Goal: Task Accomplishment & Management: Complete application form

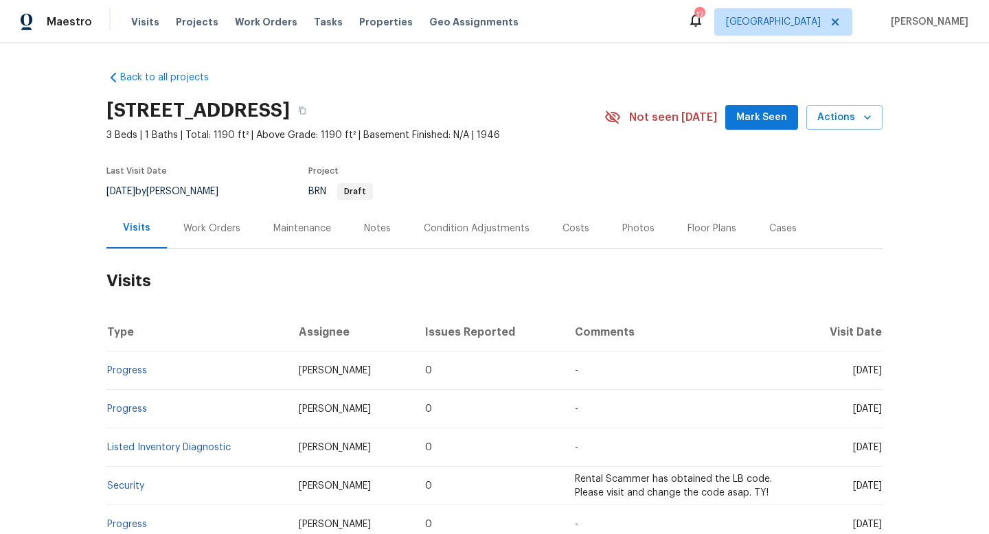
click at [197, 223] on div "Work Orders" at bounding box center [211, 229] width 57 height 14
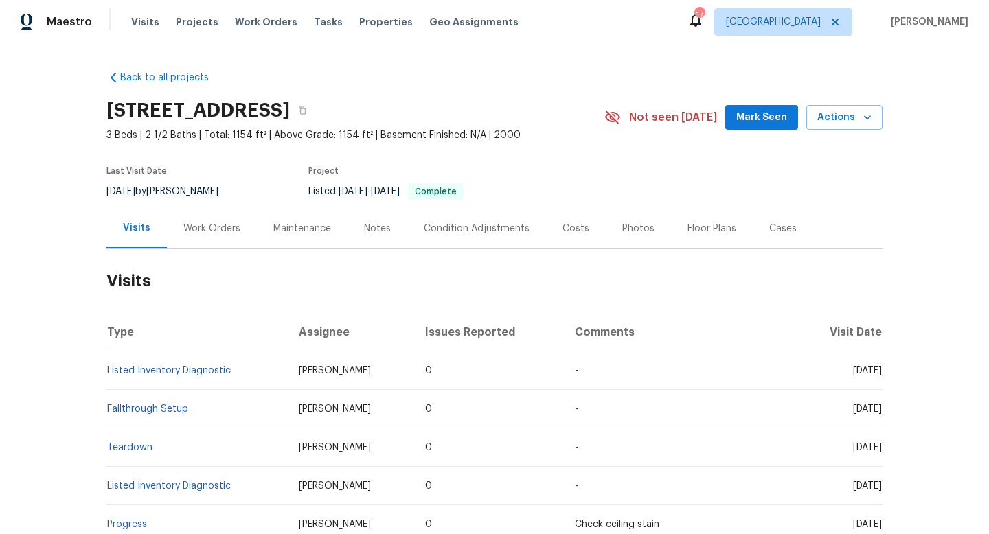
click at [181, 188] on div "[DATE] by [PERSON_NAME]" at bounding box center [170, 191] width 128 height 16
click at [181, 188] on div "8/7/2025 by Joseph White" at bounding box center [170, 191] width 128 height 16
copy div "8/7/2025 by Joseph White"
click at [214, 218] on div "Work Orders" at bounding box center [212, 228] width 90 height 41
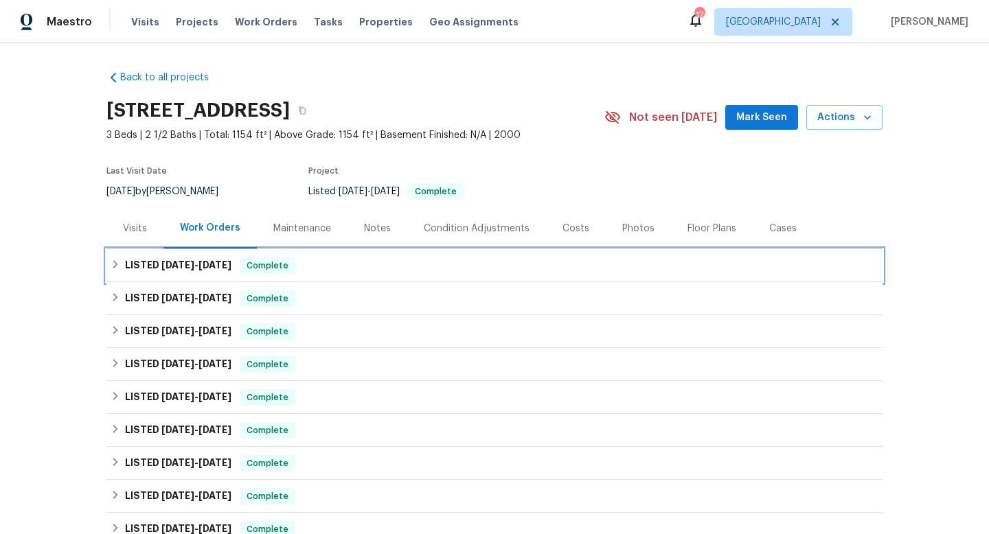
click at [197, 274] on div "LISTED 7/23/25 - 7/24/25 Complete" at bounding box center [494, 265] width 776 height 33
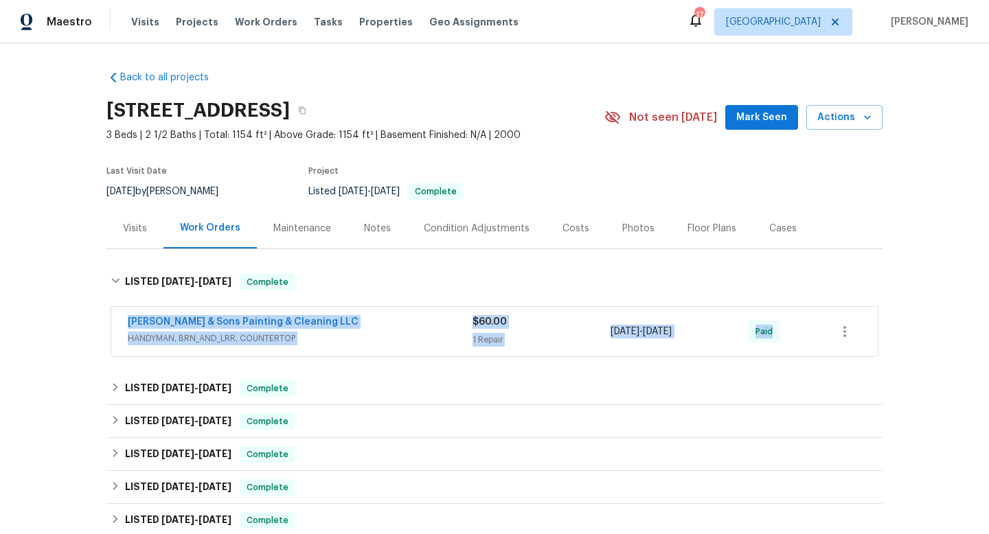
drag, startPoint x: 113, startPoint y: 320, endPoint x: 831, endPoint y: 321, distance: 717.2
click at [835, 324] on div "Hodge & Sons Painting & Cleaning LLC HANDYMAN, BRN_AND_LRR, COUNTERTOP $60.00 1…" at bounding box center [494, 331] width 767 height 49
copy div "Hodge & Sons Painting & Cleaning LLC HANDYMAN, BRN_AND_LRR, COUNTERTOP $60.00 1…"
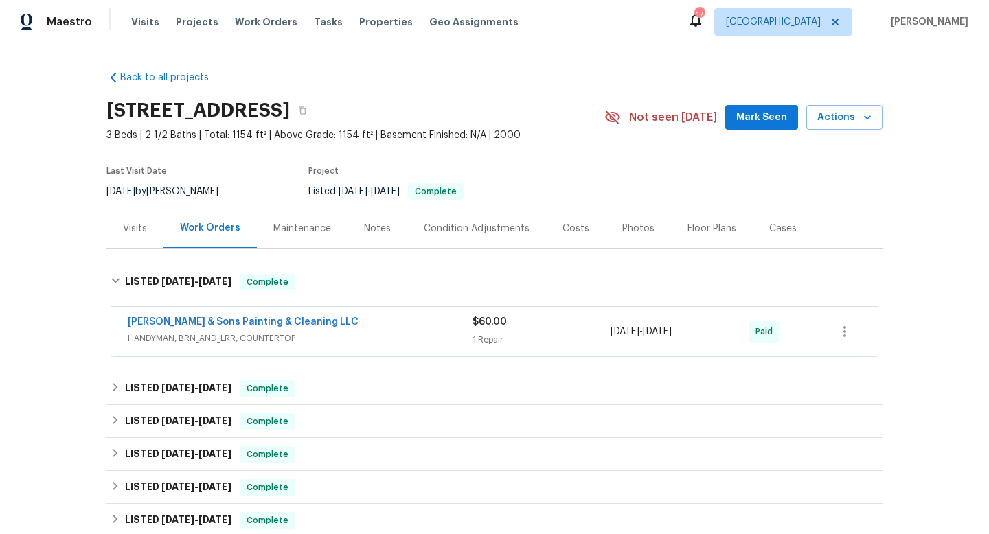
click at [46, 265] on div "Back to all projects 4425 Woodlawn Dr, Raleigh, NC 27616 3 Beds | 2 1/2 Baths |…" at bounding box center [494, 288] width 989 height 491
click at [149, 237] on div "Visits" at bounding box center [134, 228] width 57 height 41
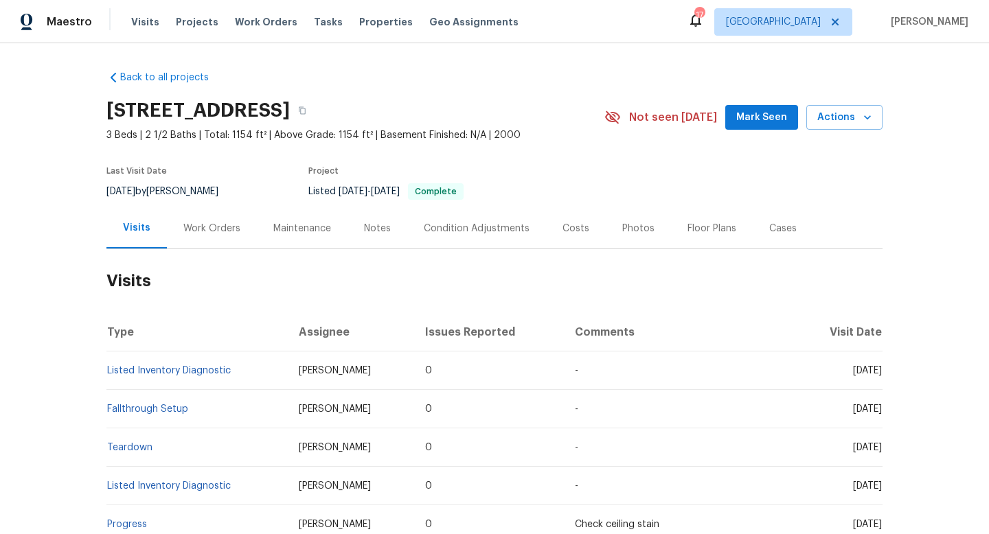
click at [188, 238] on div "Work Orders" at bounding box center [212, 228] width 90 height 41
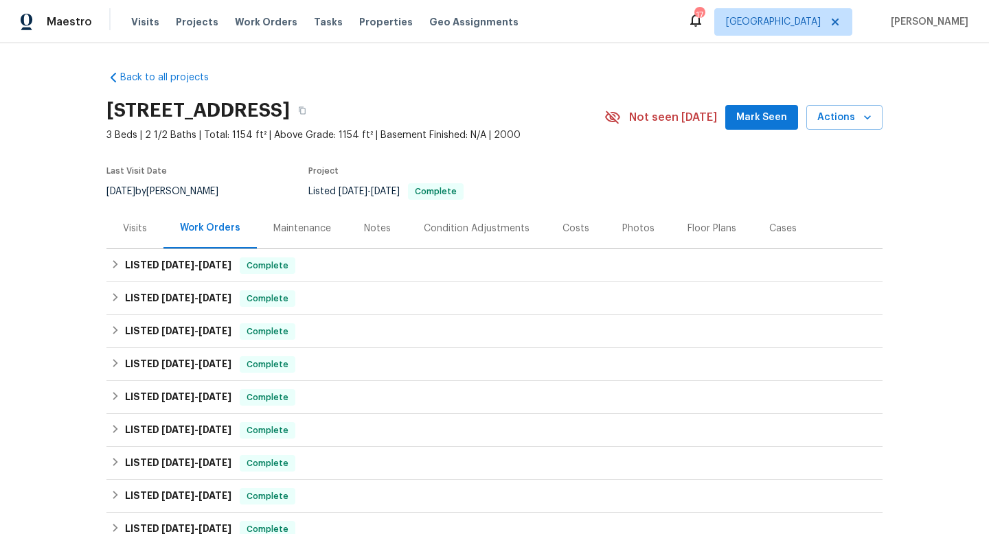
click at [145, 233] on div "Visits" at bounding box center [135, 229] width 24 height 14
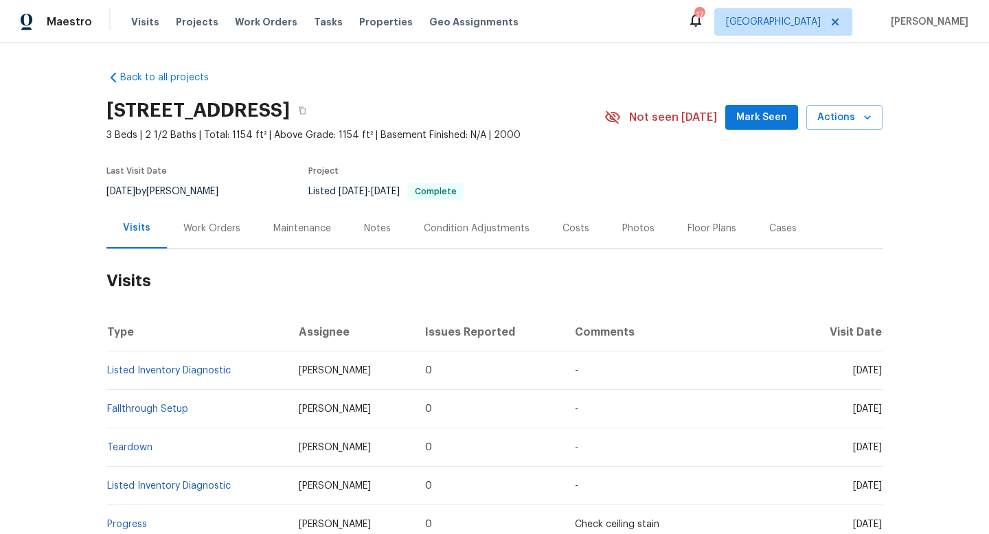
click at [769, 225] on div "Cases" at bounding box center [782, 229] width 27 height 14
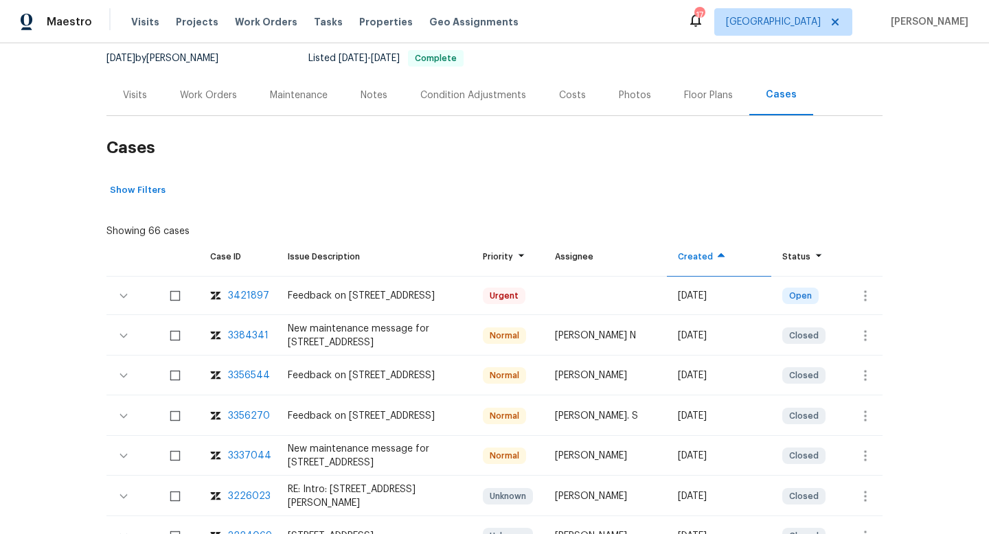
scroll to position [142, 0]
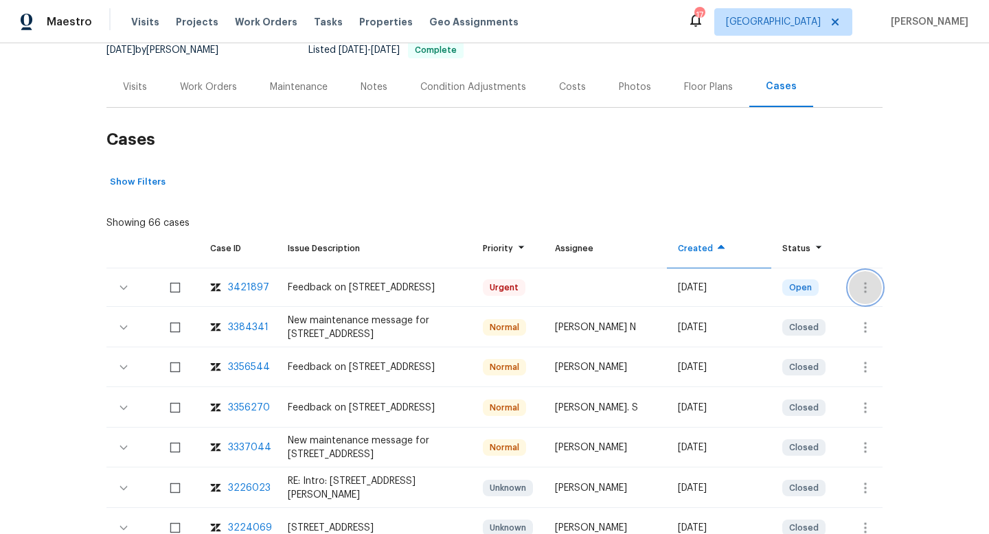
click at [862, 289] on icon "button" at bounding box center [865, 288] width 16 height 16
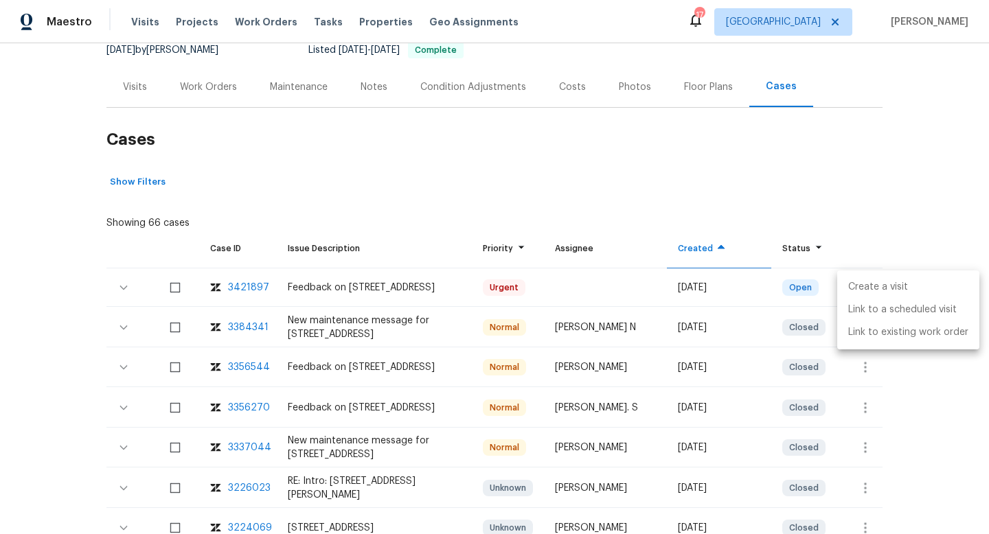
click at [862, 285] on li "Create a visit" at bounding box center [908, 287] width 142 height 23
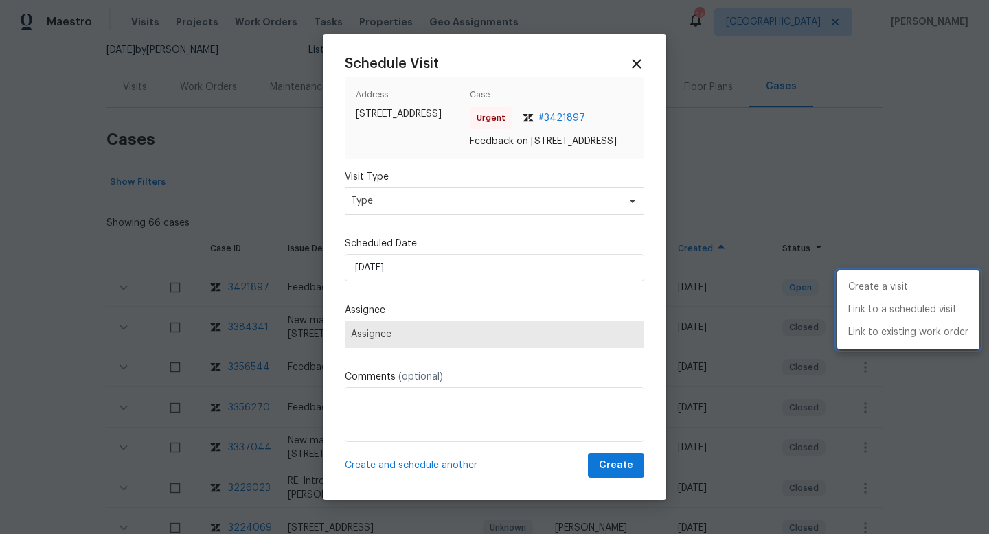
click at [433, 212] on div at bounding box center [494, 267] width 989 height 534
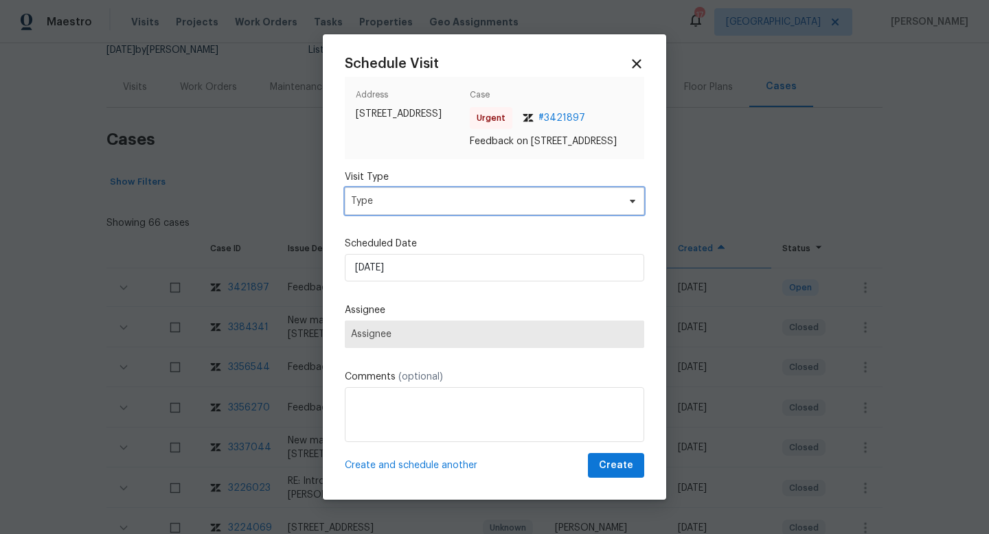
click at [433, 208] on span "Type" at bounding box center [484, 201] width 267 height 14
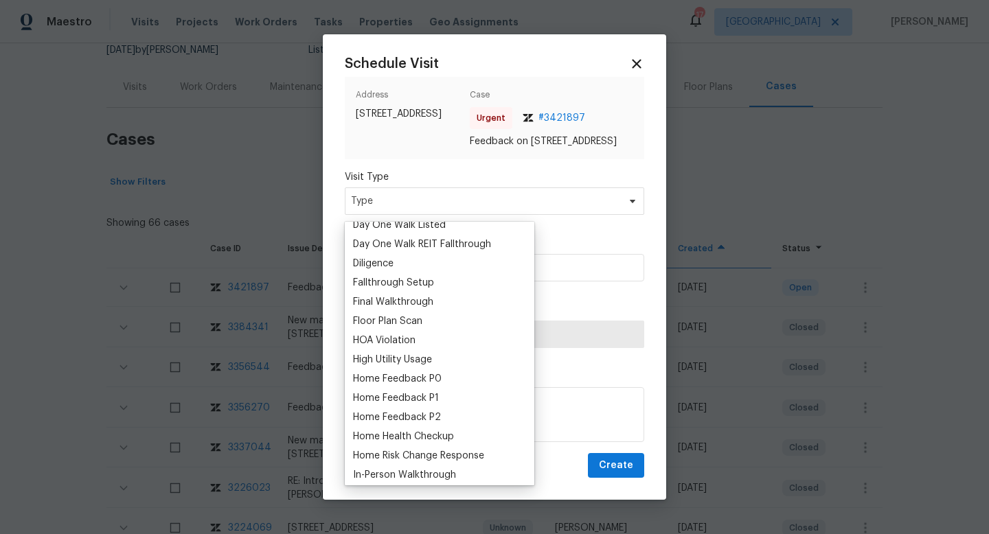
scroll to position [290, 0]
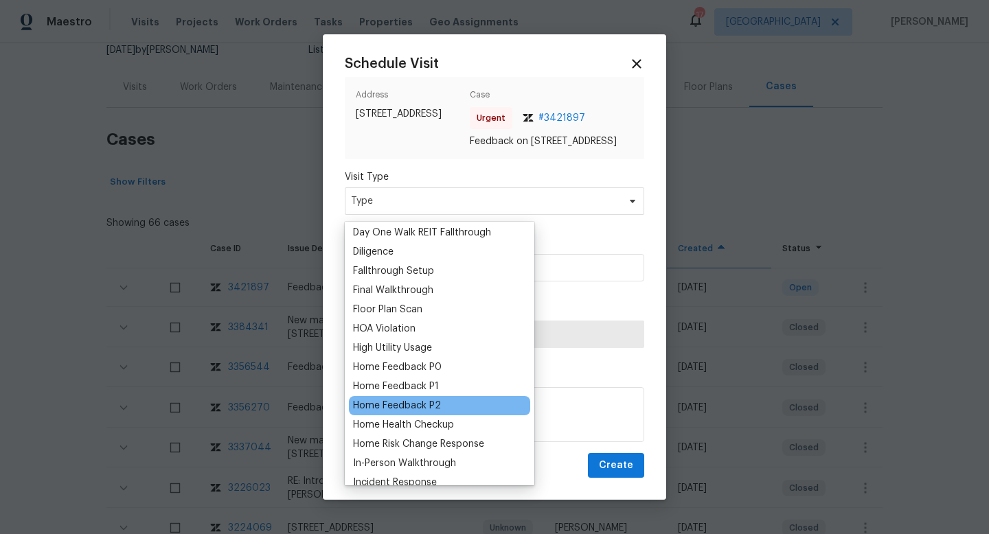
click at [409, 402] on div "Home Feedback P2" at bounding box center [397, 406] width 88 height 14
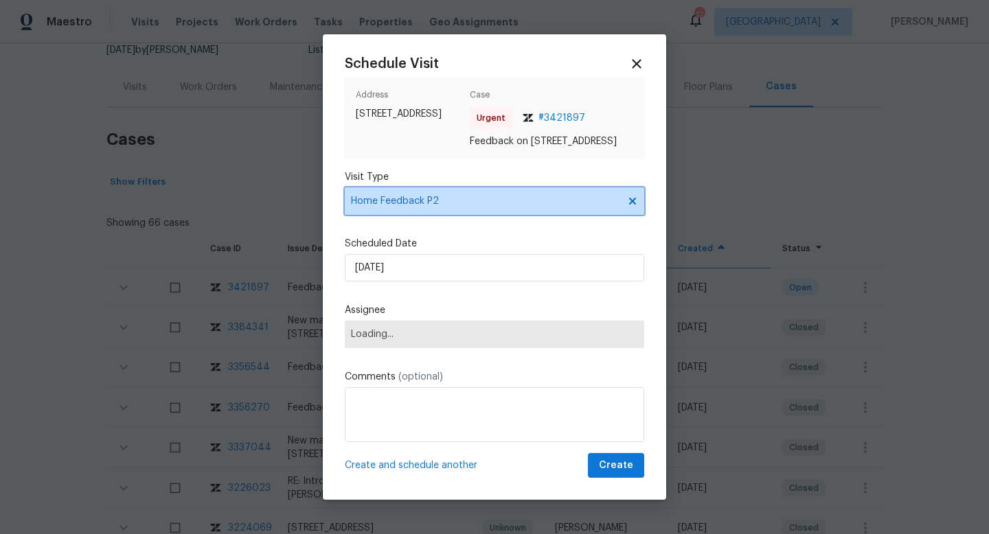
click at [465, 206] on span "Home Feedback P2" at bounding box center [484, 201] width 267 height 14
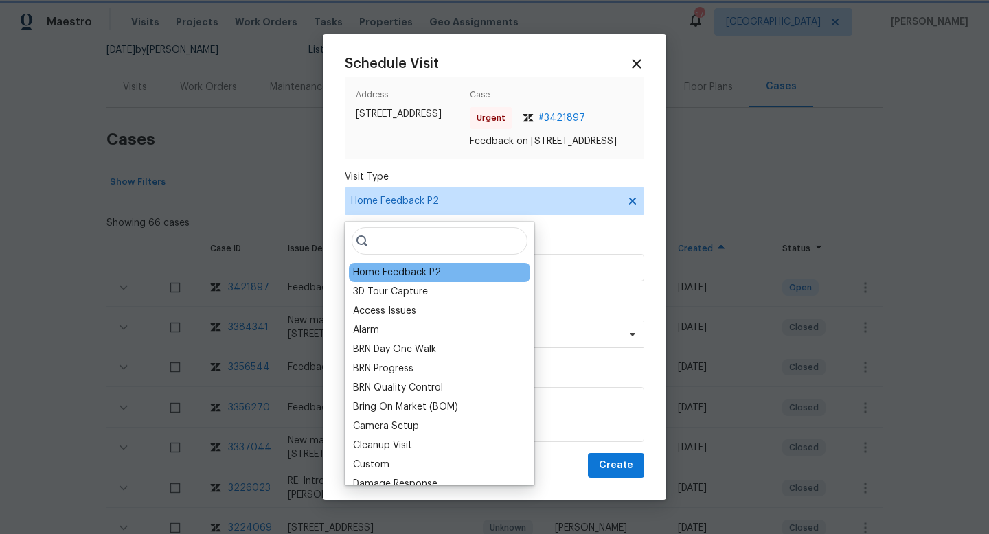
click at [640, 207] on span "Home Feedback P2" at bounding box center [495, 201] width 300 height 27
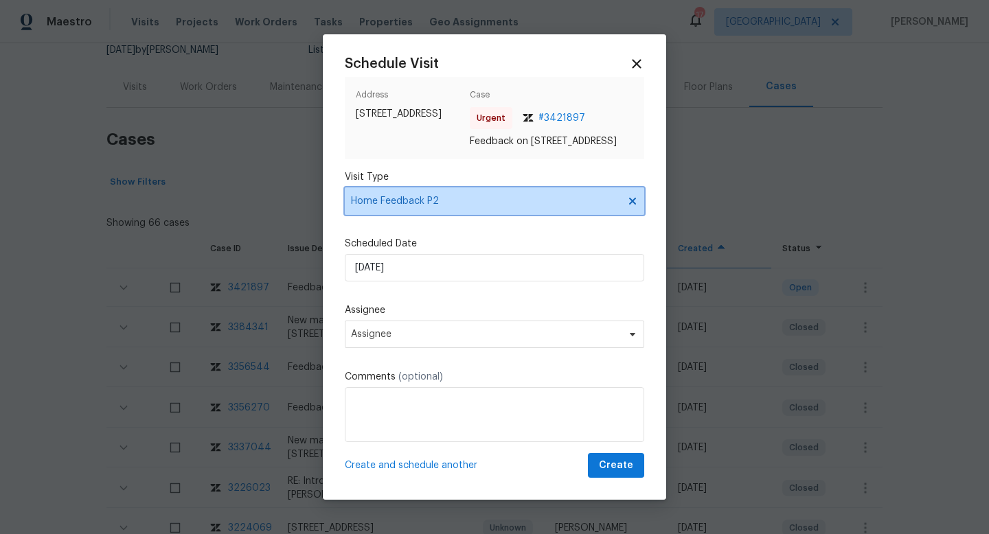
click at [635, 205] on icon at bounding box center [632, 201] width 7 height 7
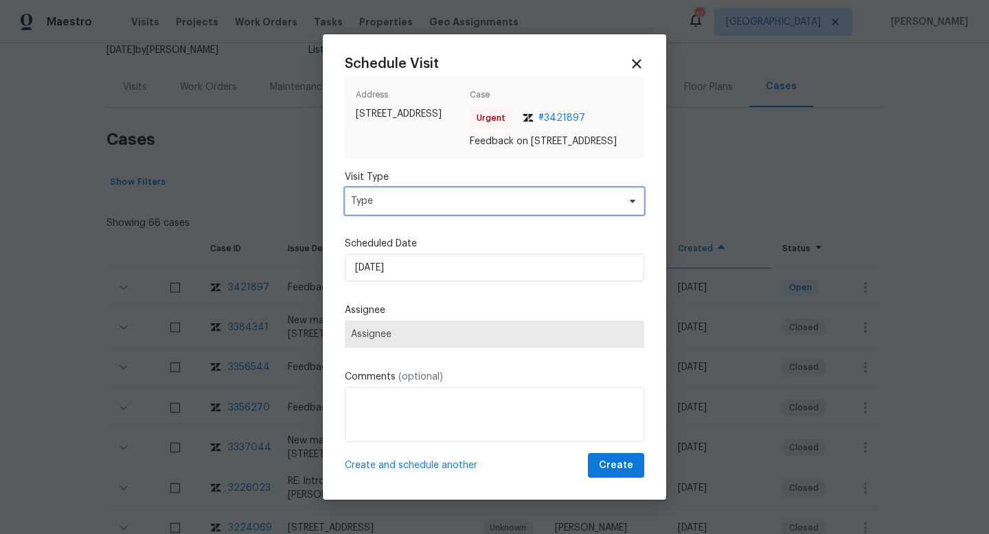
click at [582, 205] on span "Type" at bounding box center [484, 201] width 267 height 14
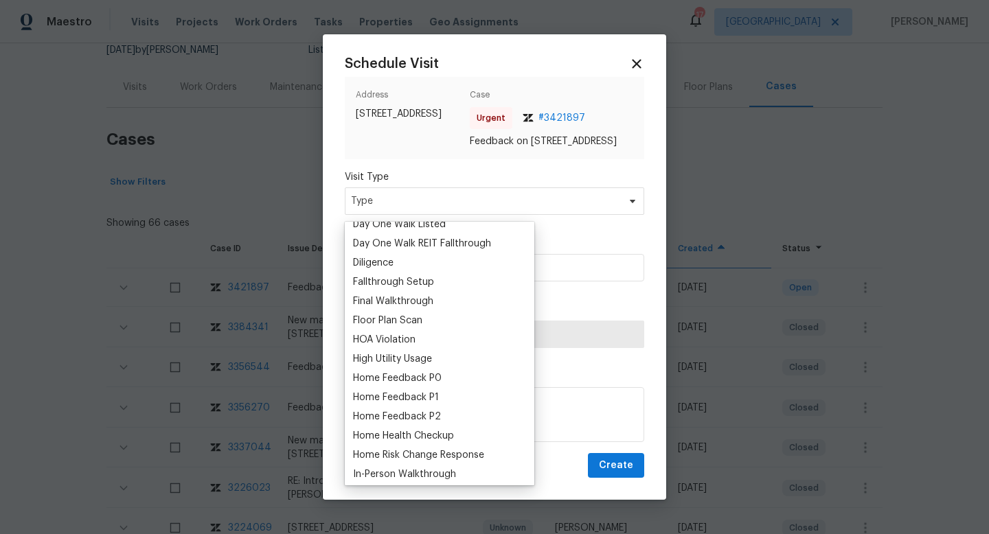
scroll to position [337, 0]
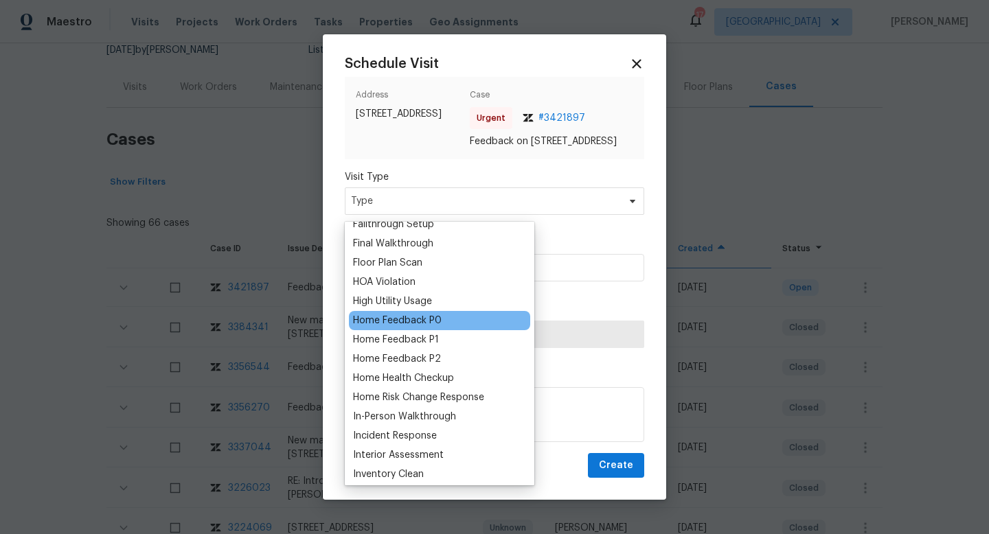
click at [469, 322] on div "Home Feedback P0" at bounding box center [439, 320] width 181 height 19
click at [415, 318] on div "Home Feedback P0" at bounding box center [397, 321] width 89 height 14
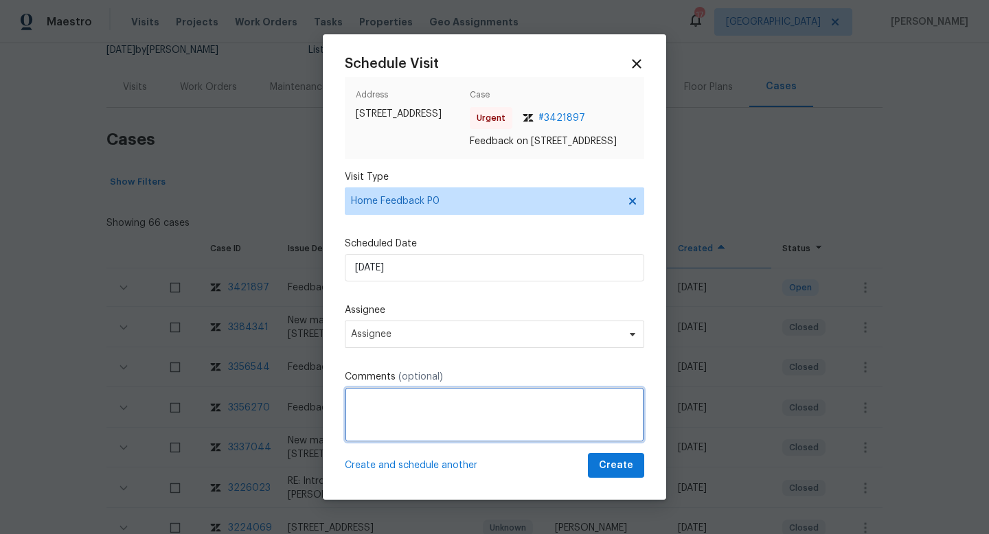
click at [388, 420] on textarea at bounding box center [495, 414] width 300 height 55
paste textarea "Very messy neighbor, he also seemed to be very invested on who we were. Clients…"
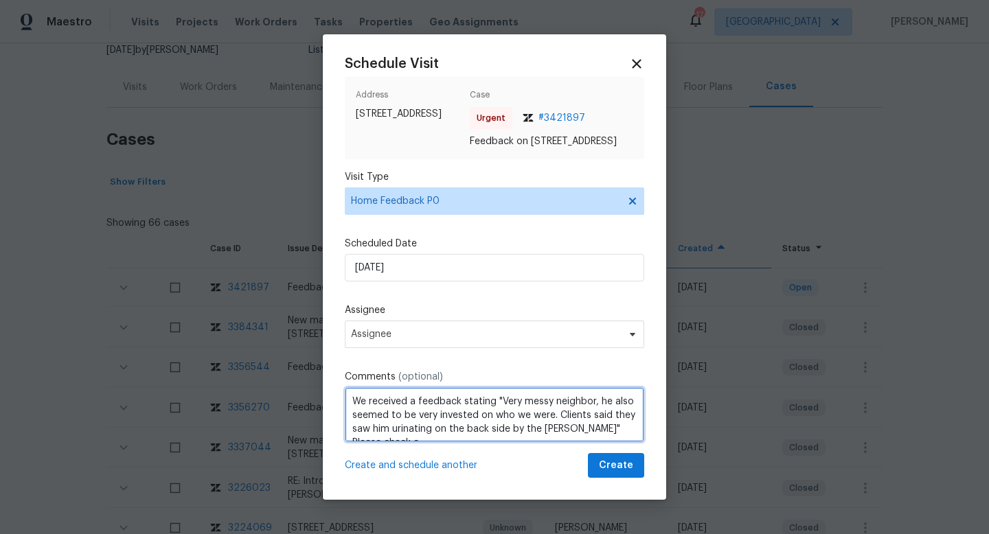
scroll to position [6, 0]
type textarea "We received a feedback stating "Very messy neighbor, he also seemed to be very …"
